Goal: Task Accomplishment & Management: Complete application form

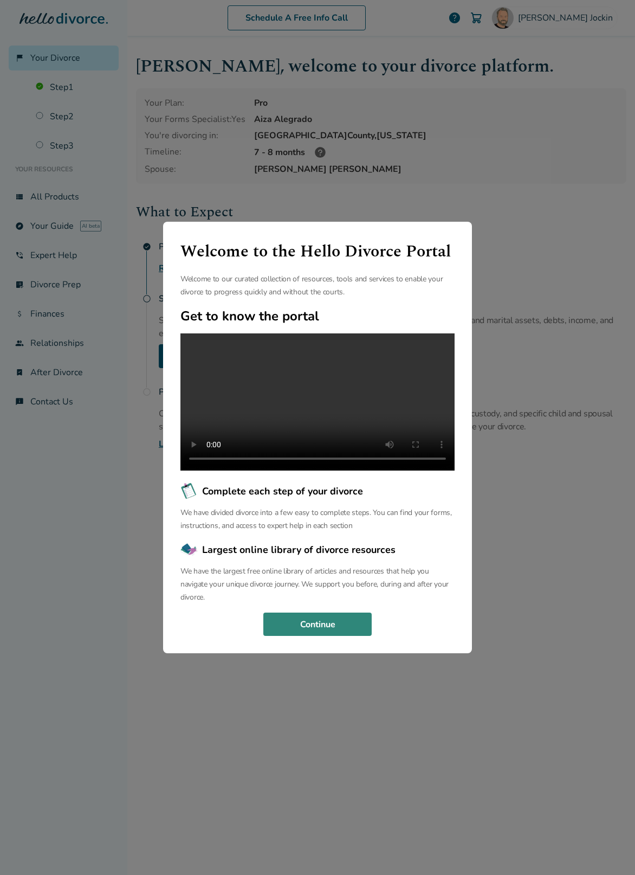
click at [348, 634] on button "Continue" at bounding box center [317, 625] width 108 height 24
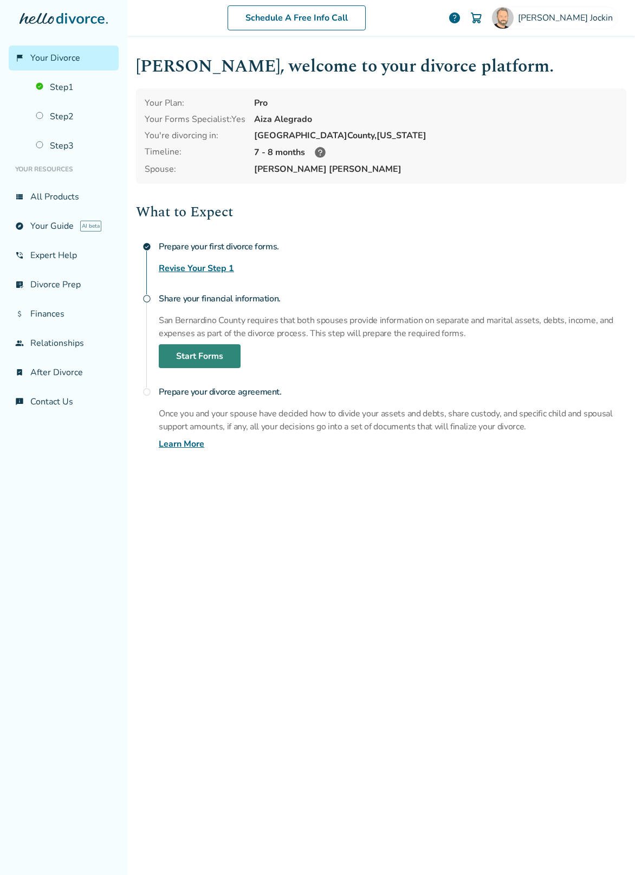
click at [224, 350] on link "Start Forms" at bounding box center [200, 356] width 82 height 24
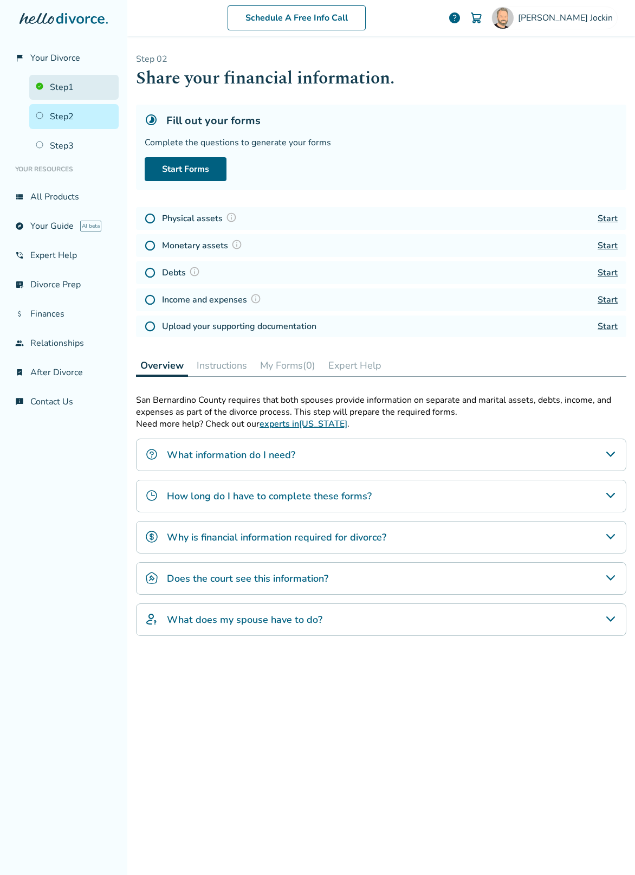
click at [59, 87] on link "Step 1" at bounding box center [73, 87] width 89 height 25
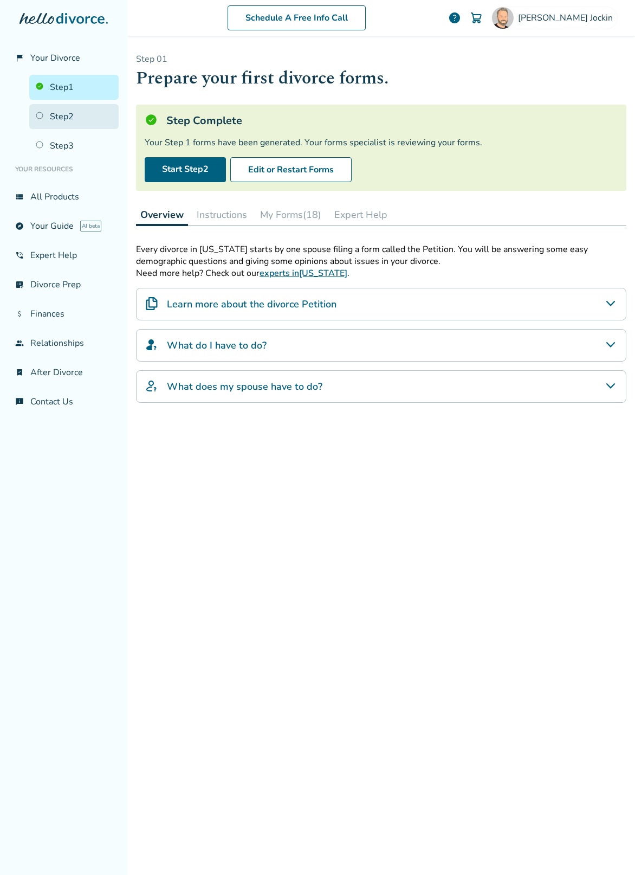
click at [75, 115] on link "Step 2" at bounding box center [73, 116] width 89 height 25
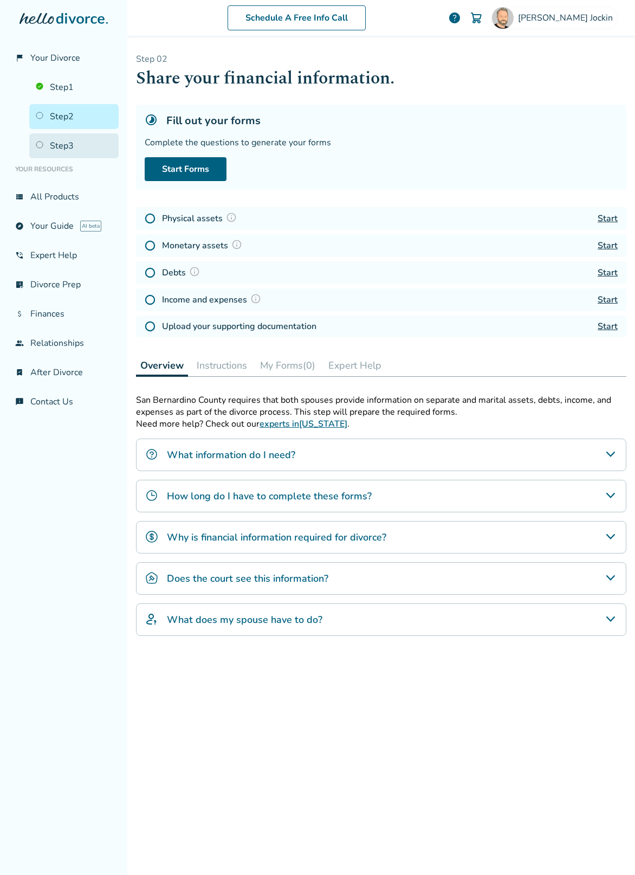
click at [69, 147] on link "Step 3" at bounding box center [73, 145] width 89 height 25
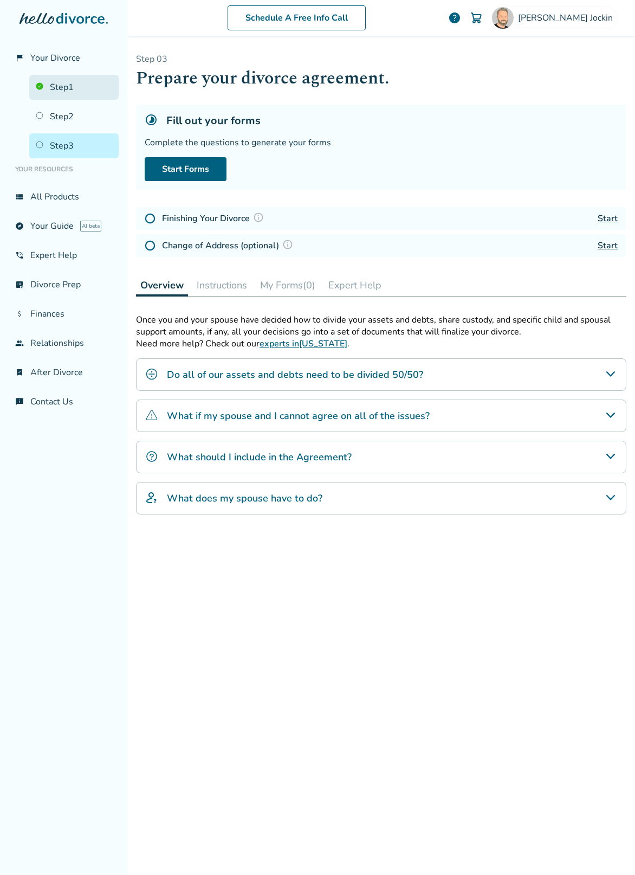
click at [70, 87] on link "Step 1" at bounding box center [73, 87] width 89 height 25
